Goal: Navigation & Orientation: Find specific page/section

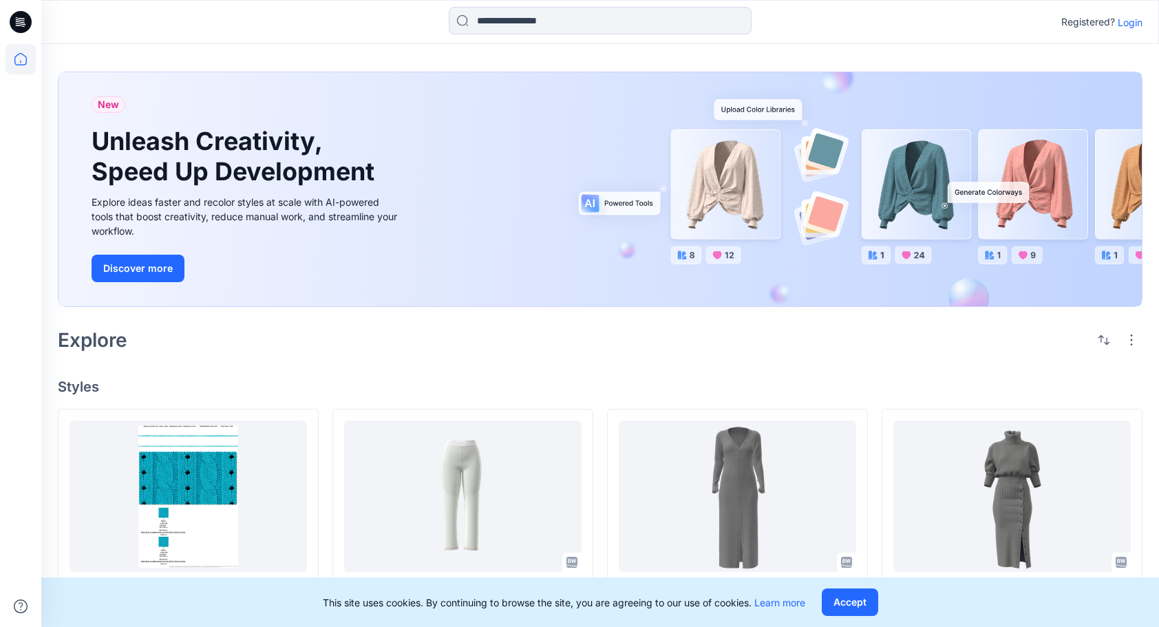
click at [1125, 19] on p "Login" at bounding box center [1130, 22] width 25 height 14
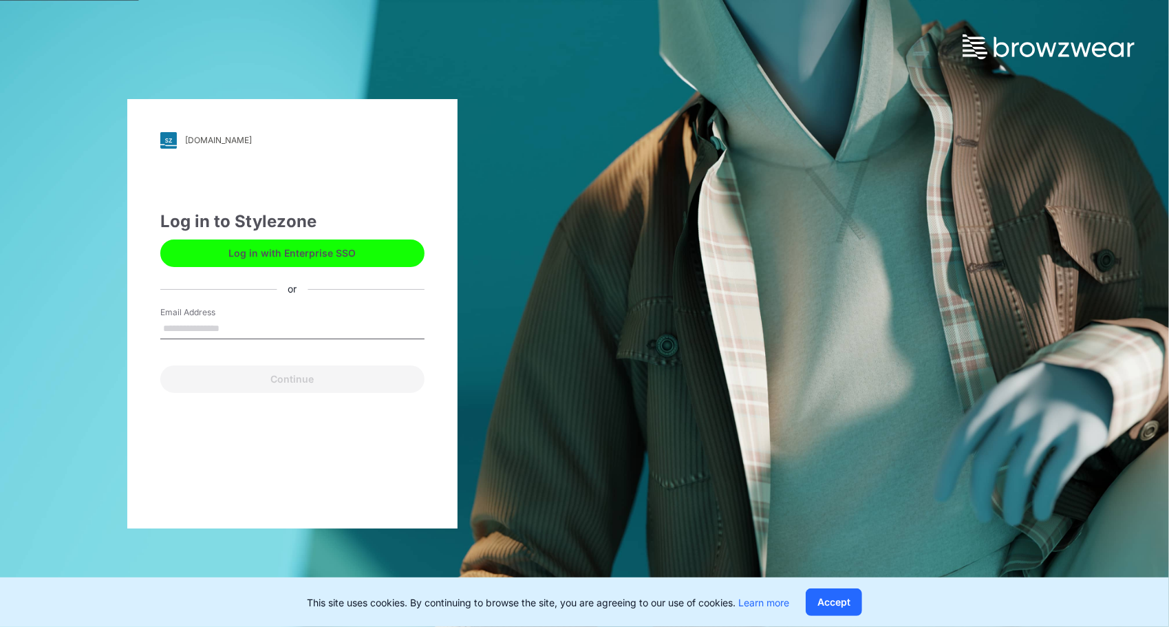
click at [264, 330] on input "Email Address" at bounding box center [292, 329] width 264 height 21
type input "**********"
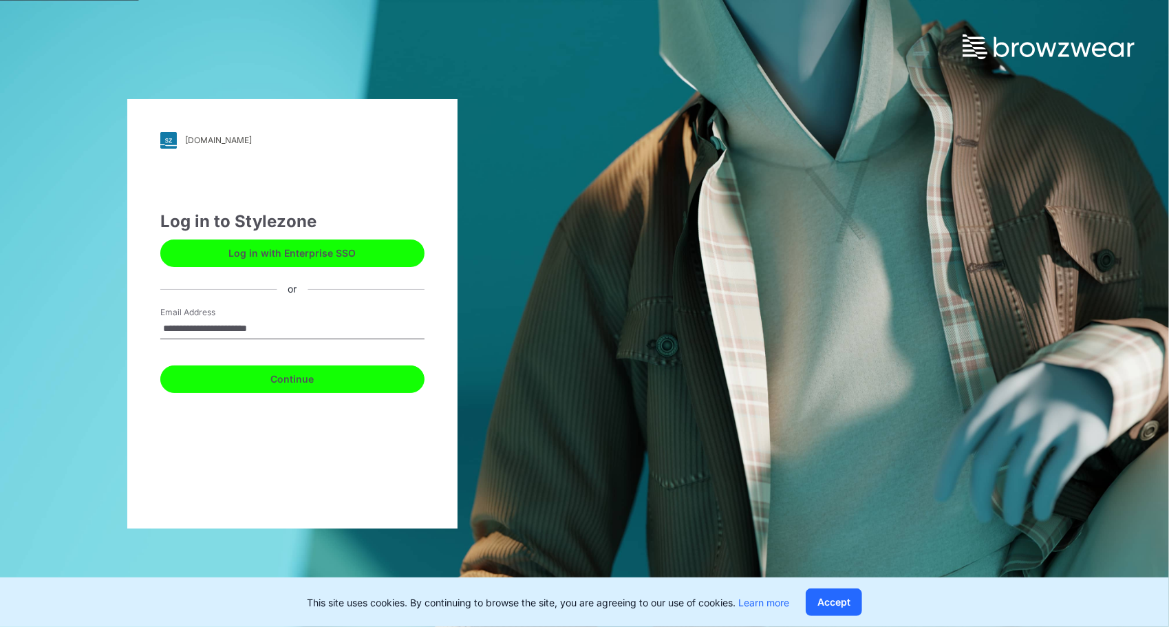
click at [280, 383] on button "Continue" at bounding box center [292, 380] width 264 height 28
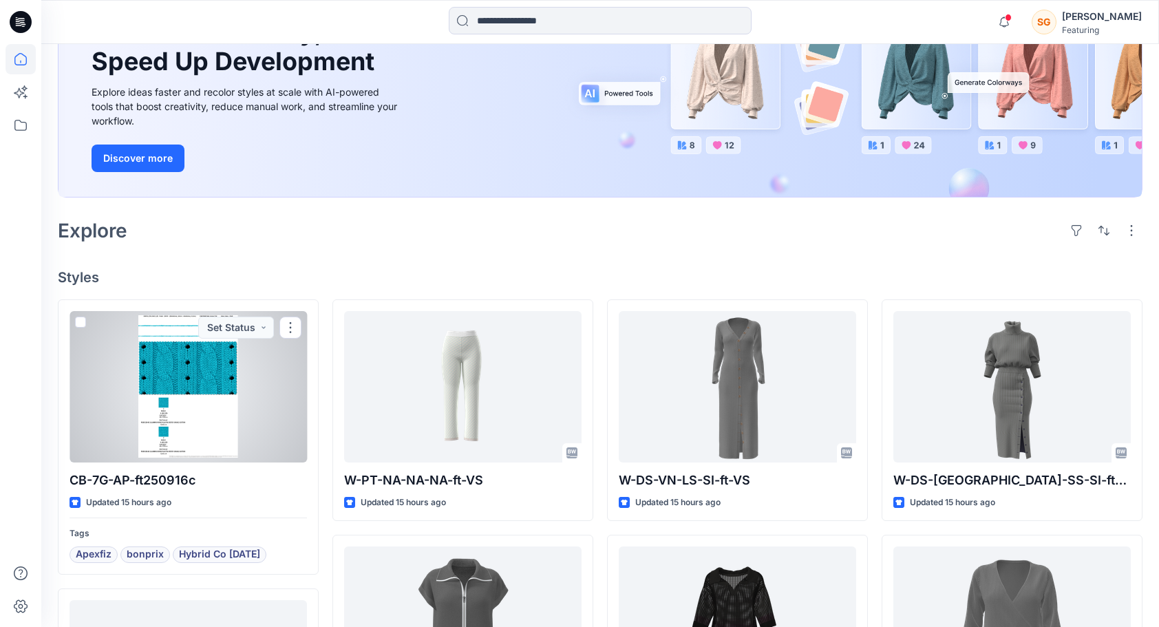
scroll to position [156, 0]
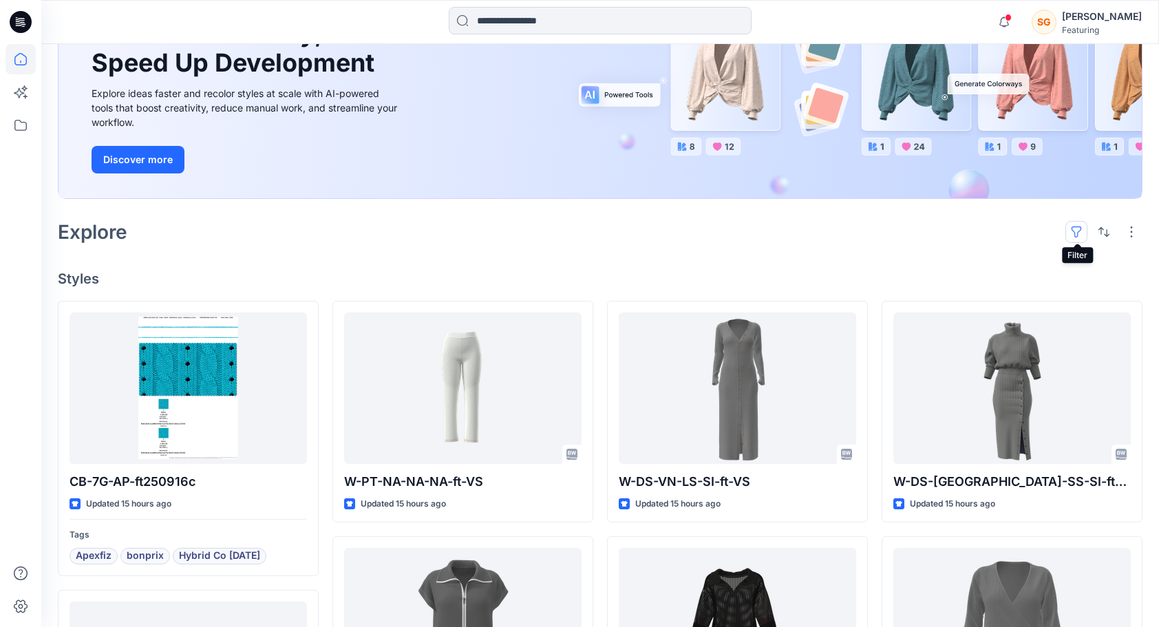
click at [1081, 230] on button "button" at bounding box center [1077, 232] width 22 height 22
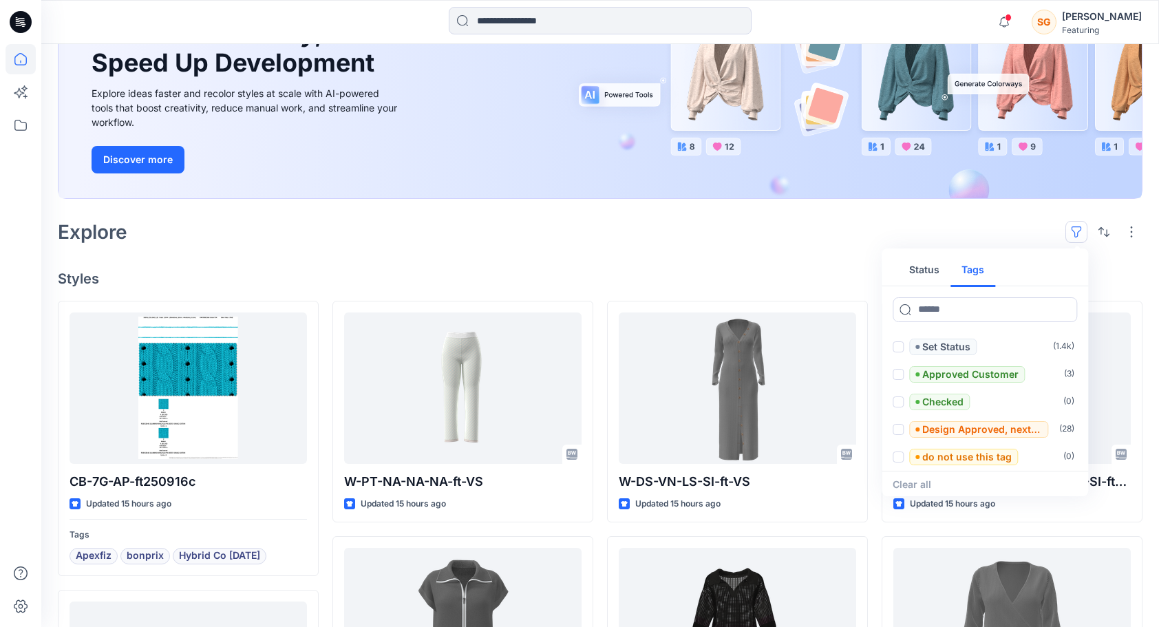
click at [977, 273] on button "Tags" at bounding box center [973, 270] width 45 height 33
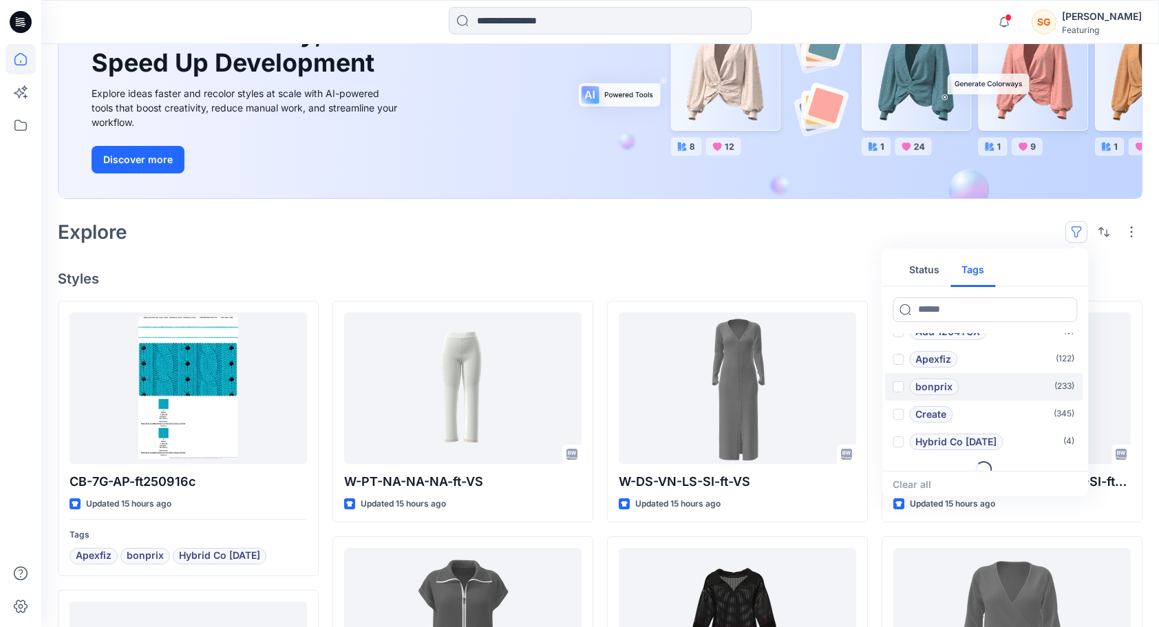
scroll to position [55, 0]
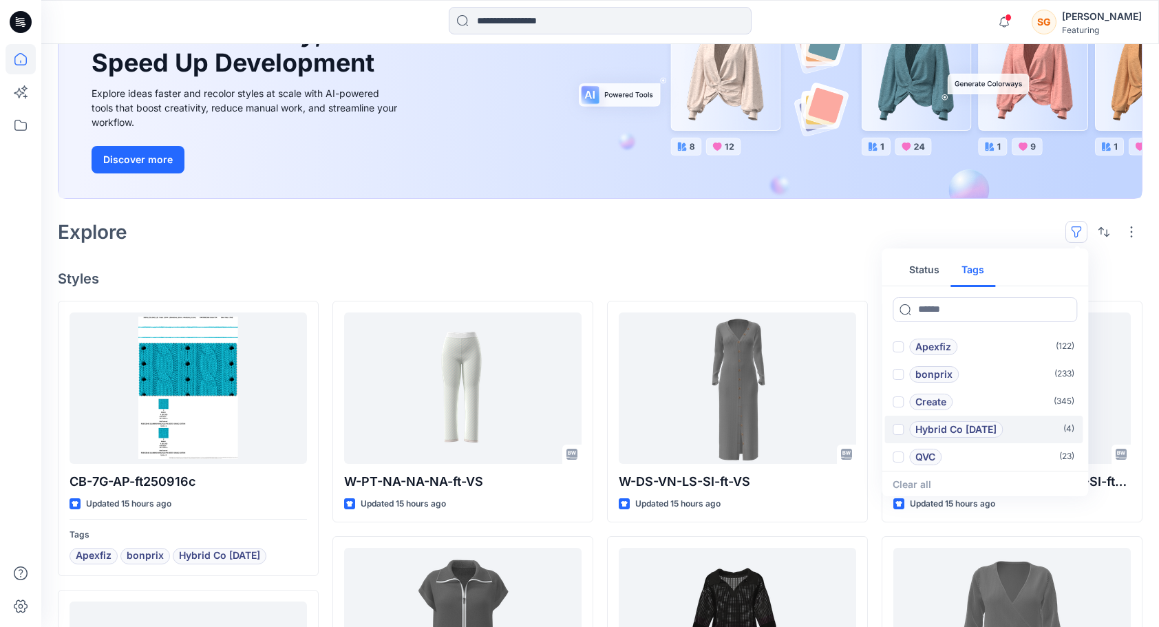
click at [969, 434] on p "Hybrid Co [DATE]" at bounding box center [955, 429] width 81 height 17
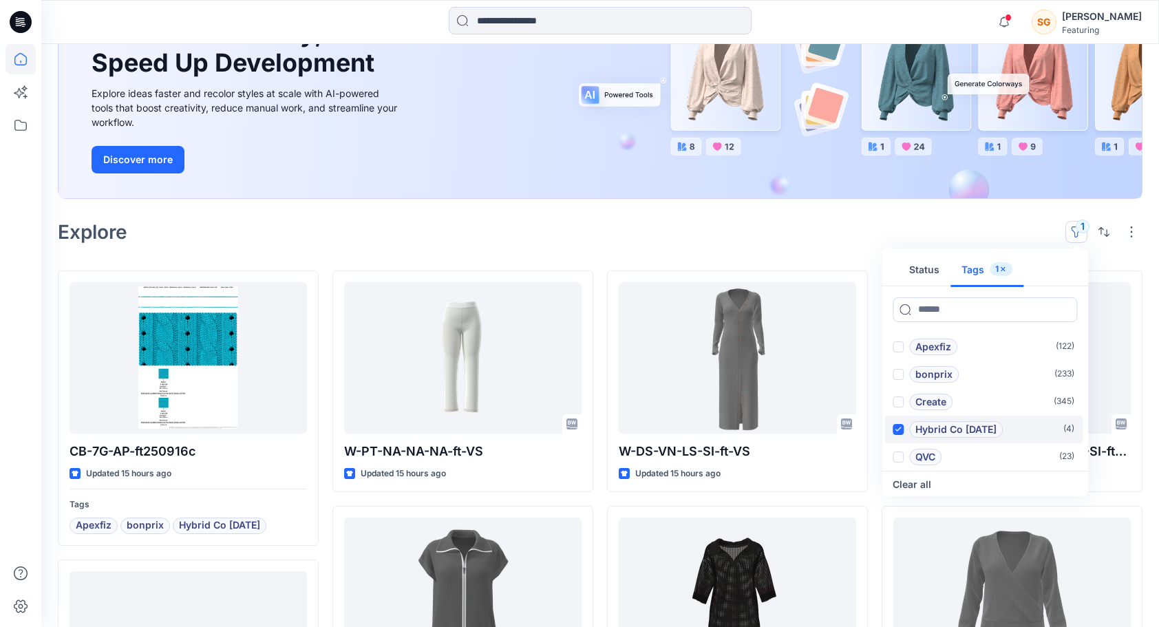
scroll to position [89, 0]
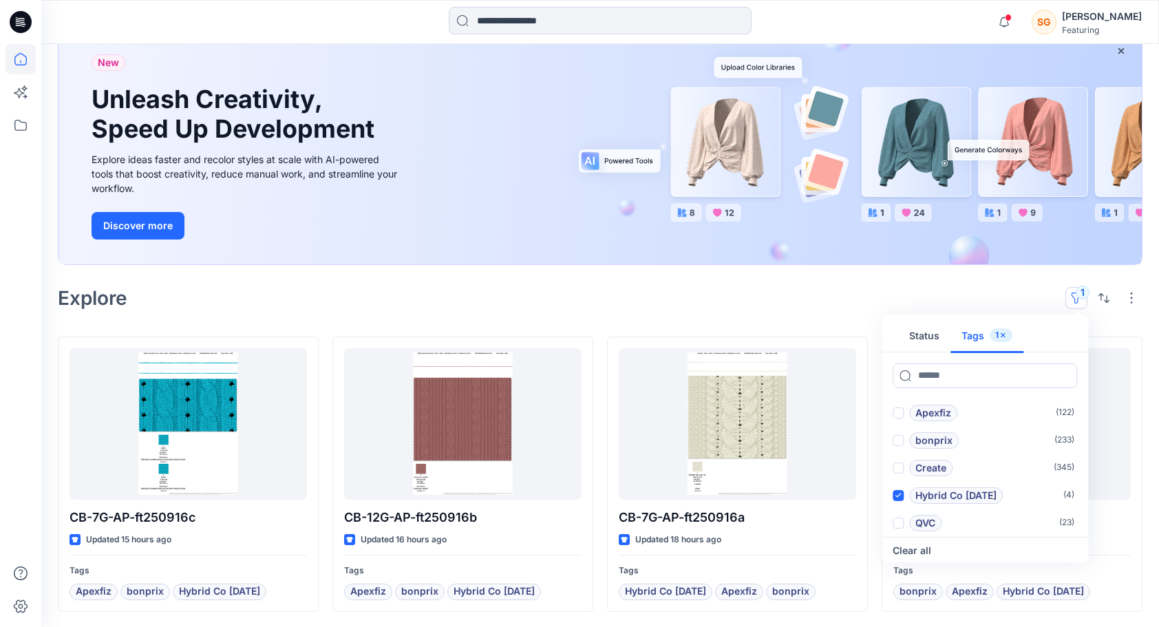
click at [730, 296] on div "Explore 1 Status Tags 1 Add 1101TPX ( 0 ) Add 1204TCX ( 0 ) Apexfiz ( 122 ) bon…" at bounding box center [600, 298] width 1085 height 33
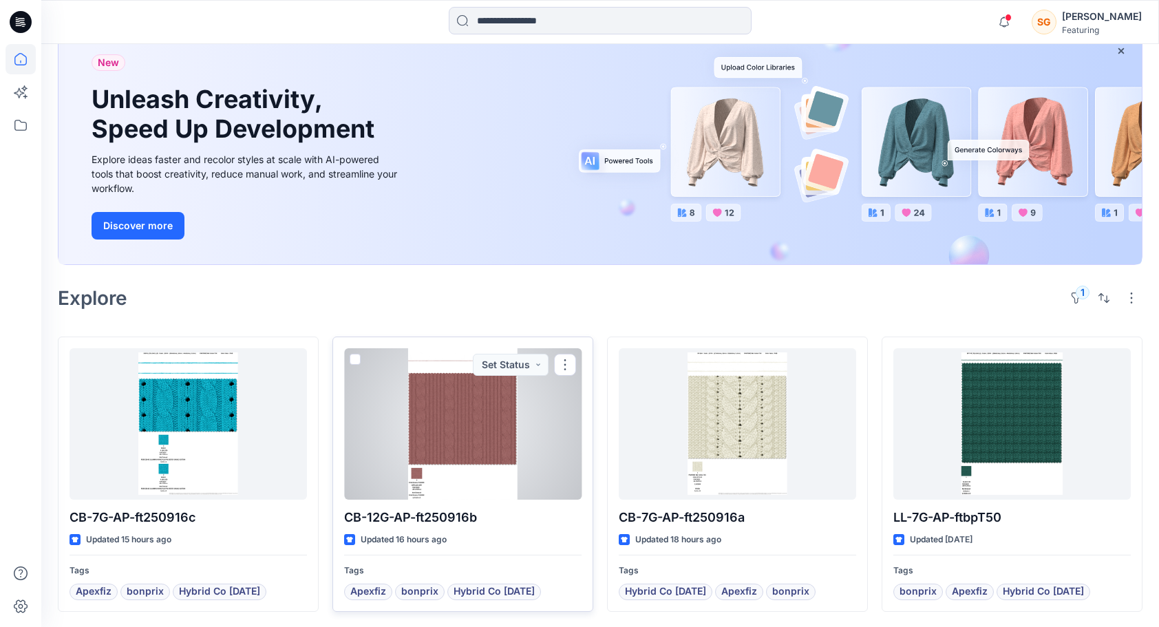
click at [469, 439] on div at bounding box center [462, 423] width 237 height 151
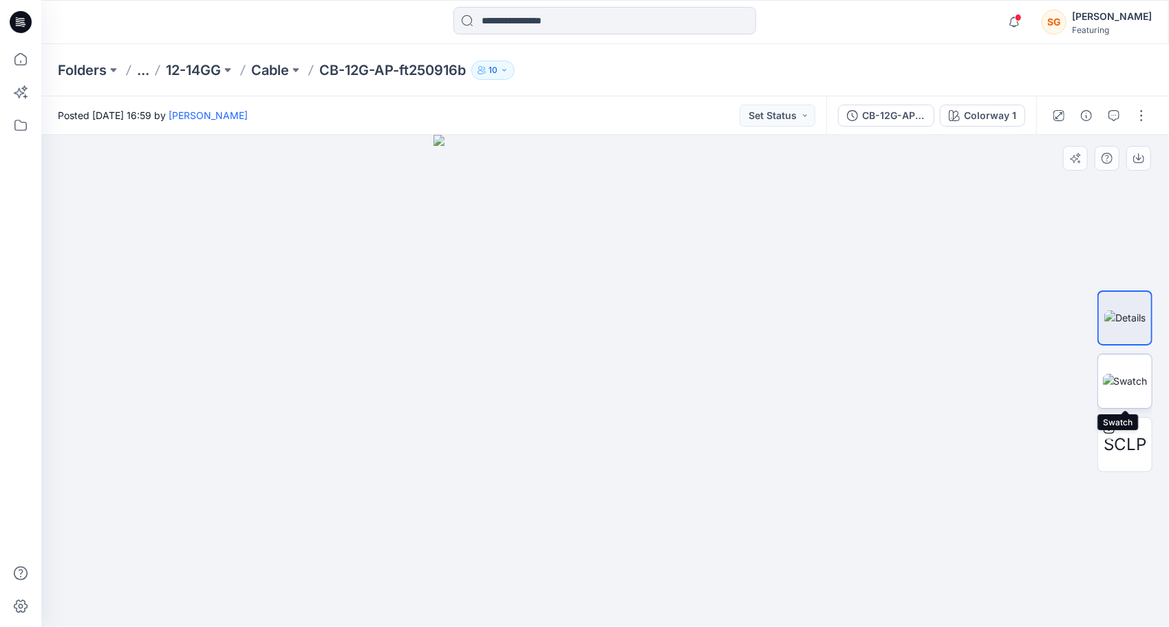
click at [1127, 388] on img at bounding box center [1125, 381] width 45 height 14
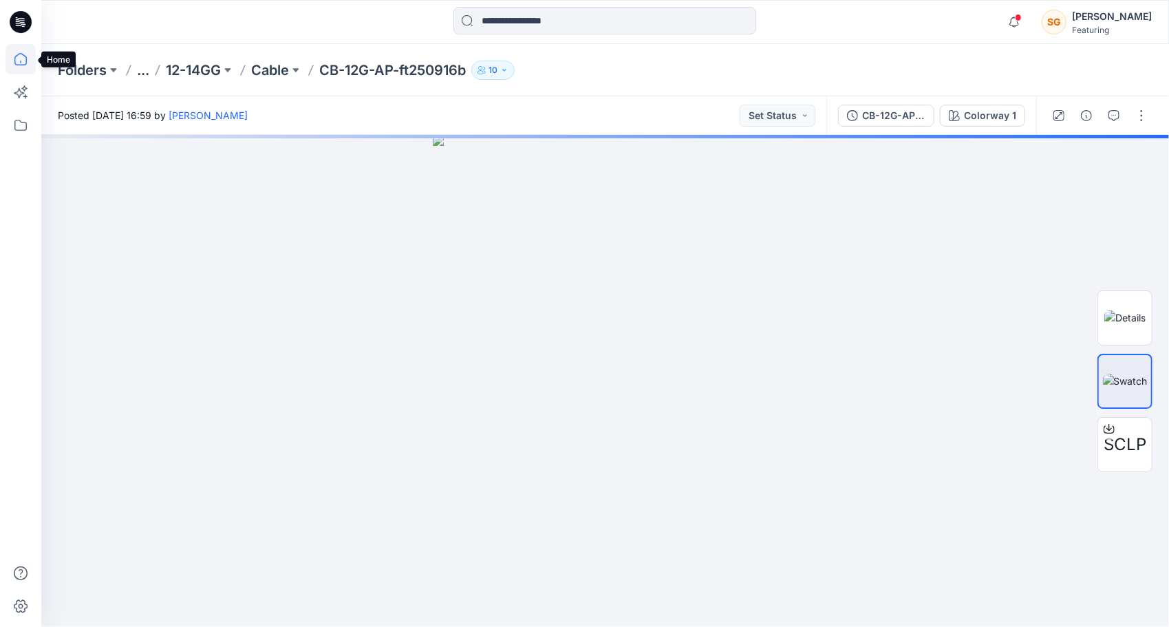
click at [21, 54] on icon at bounding box center [21, 59] width 30 height 30
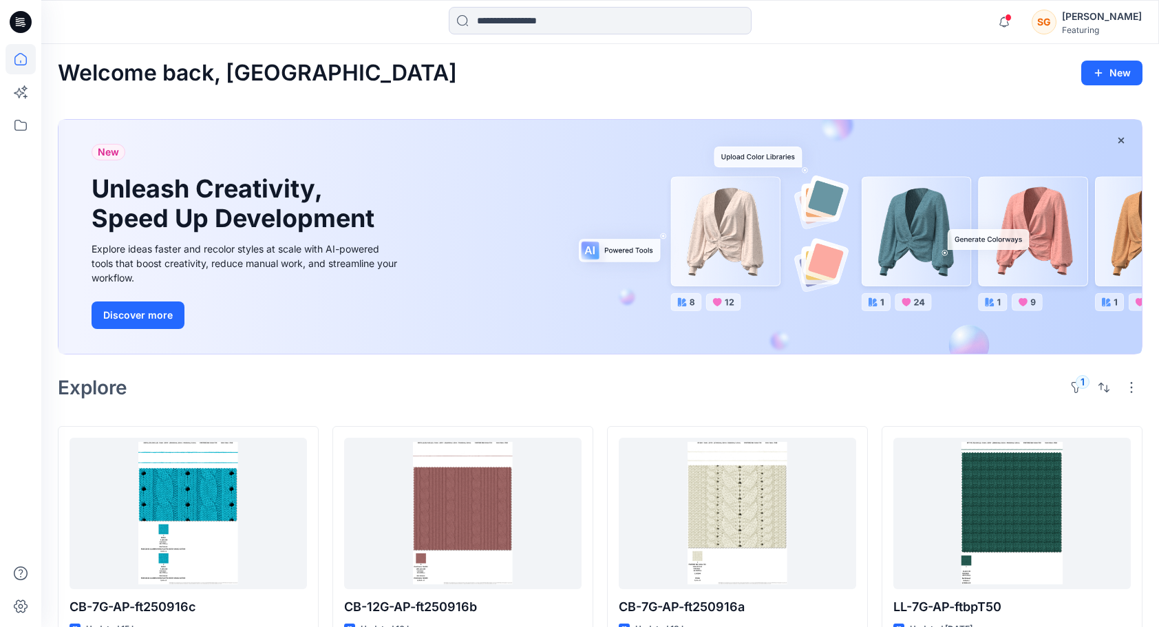
scroll to position [89, 0]
